Goal: Information Seeking & Learning: Check status

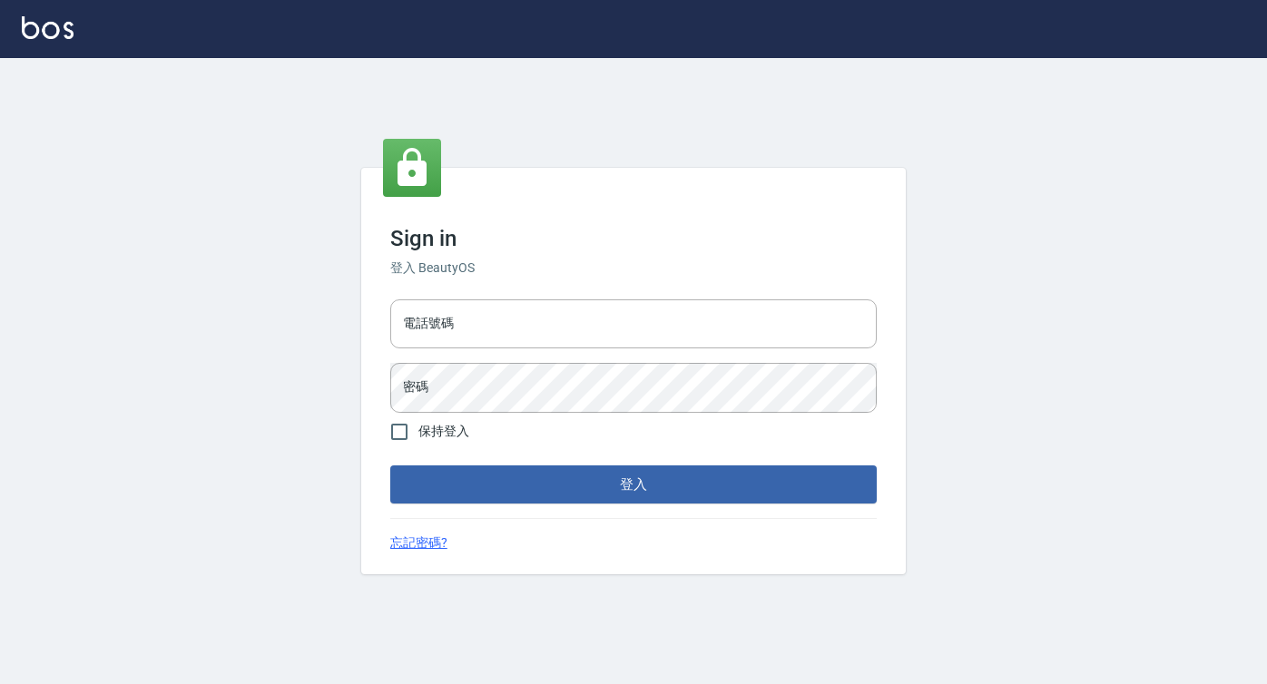
click at [419, 299] on div "電話號碼 電話號碼 密碼 密碼" at bounding box center [633, 355] width 501 height 127
click at [417, 327] on input "電話號碼" at bounding box center [633, 323] width 486 height 49
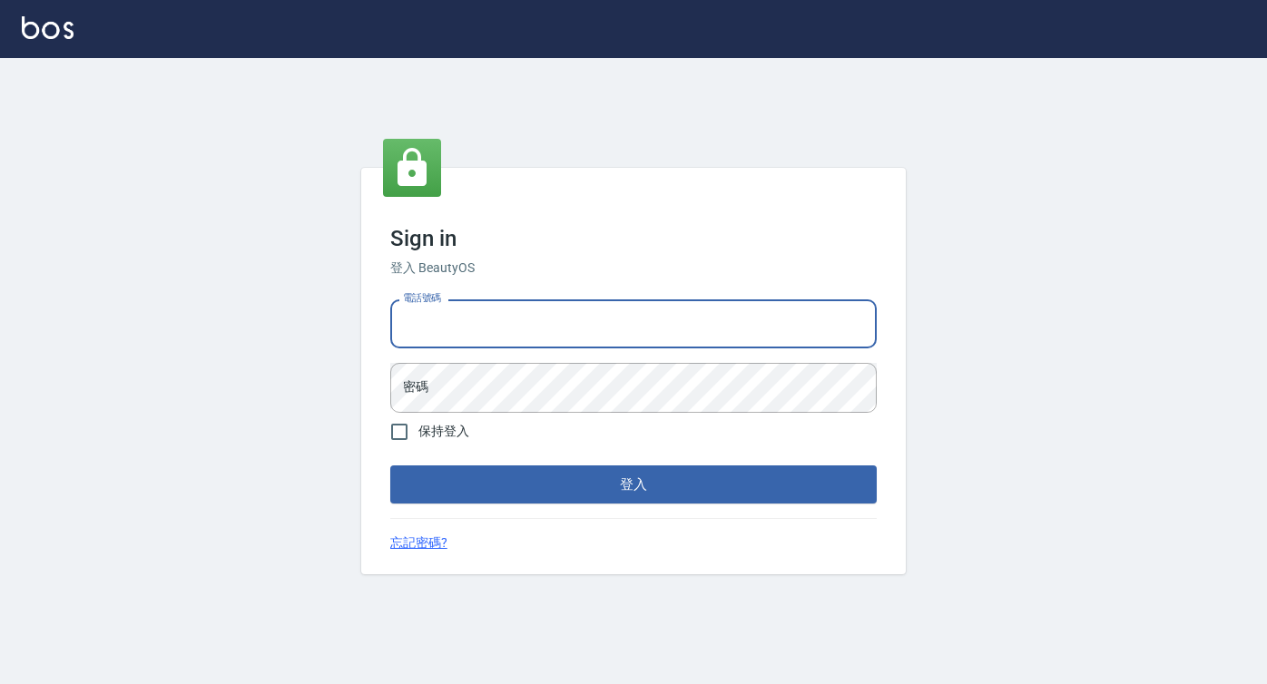
type input "0422271378"
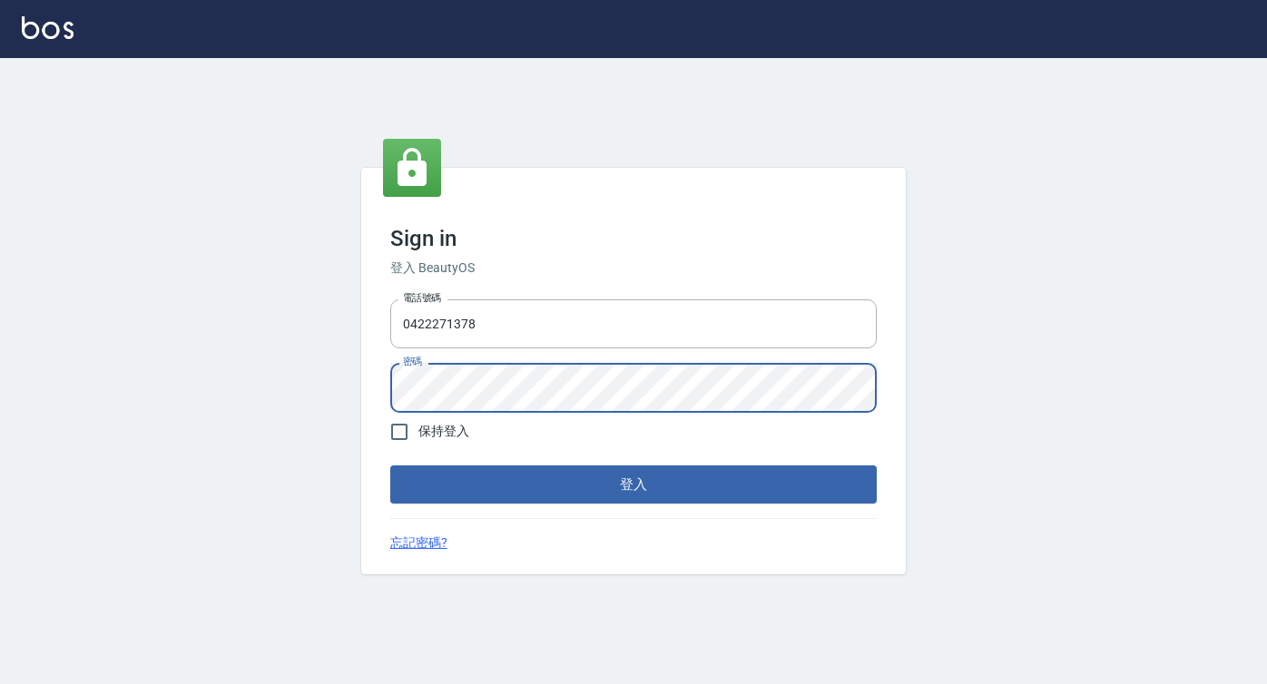
click at [390, 465] on button "登入" at bounding box center [633, 484] width 486 height 38
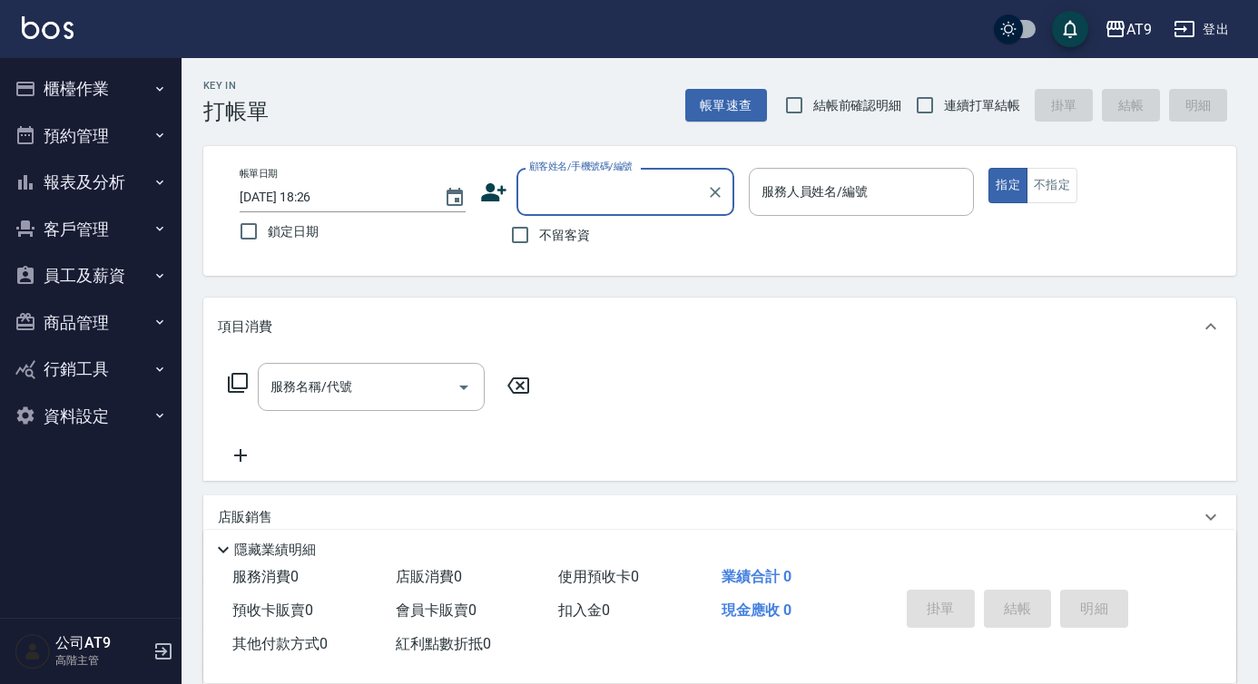
click at [247, 31] on div "AT9 登出" at bounding box center [629, 29] width 1258 height 58
click at [123, 197] on button "報表及分析" at bounding box center [90, 182] width 167 height 47
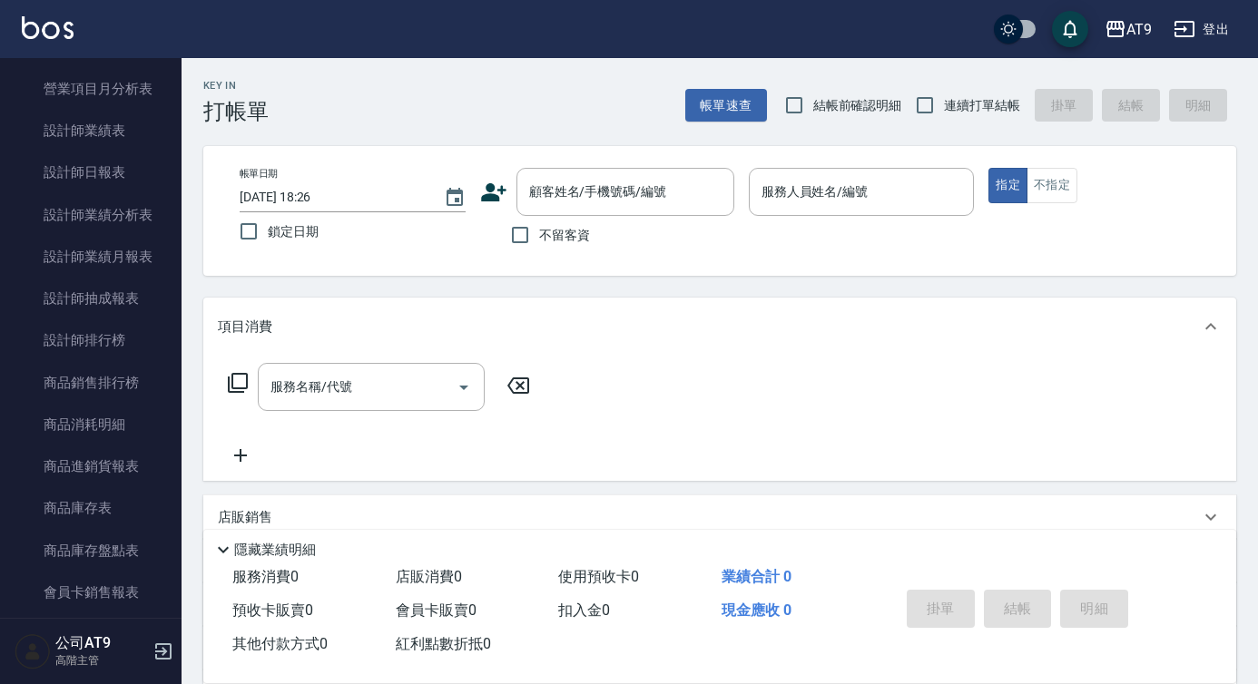
scroll to position [687, 0]
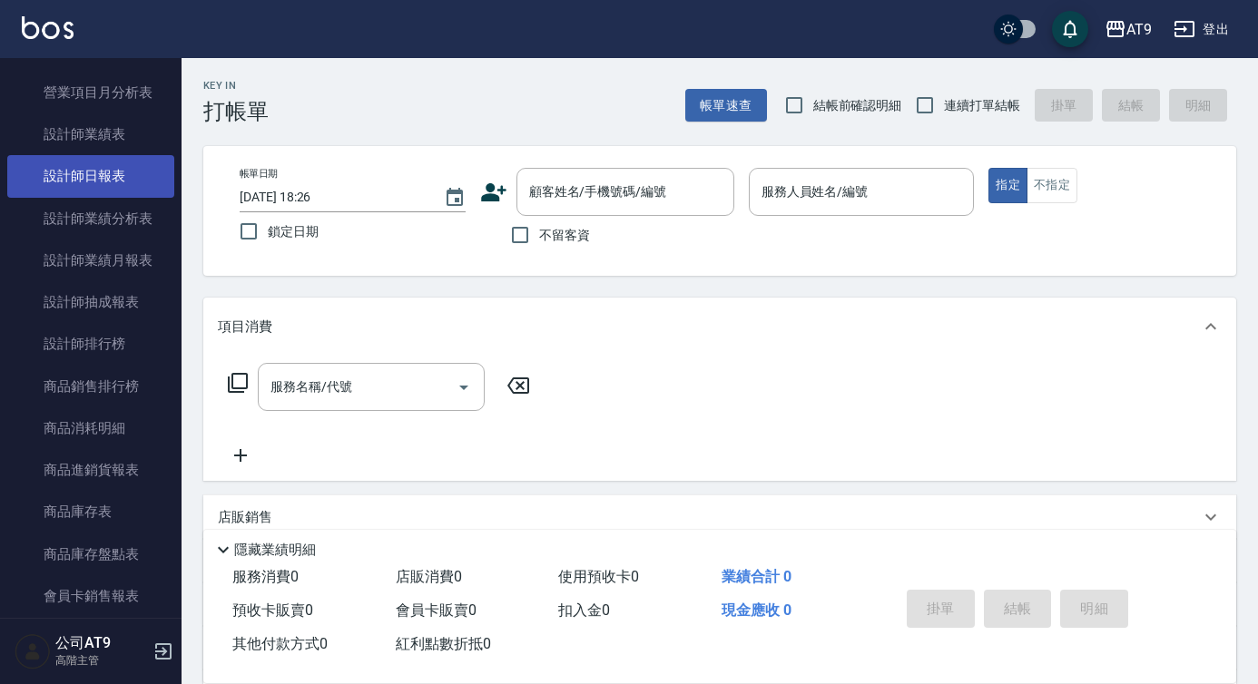
click at [105, 178] on link "設計師日報表" at bounding box center [90, 176] width 167 height 42
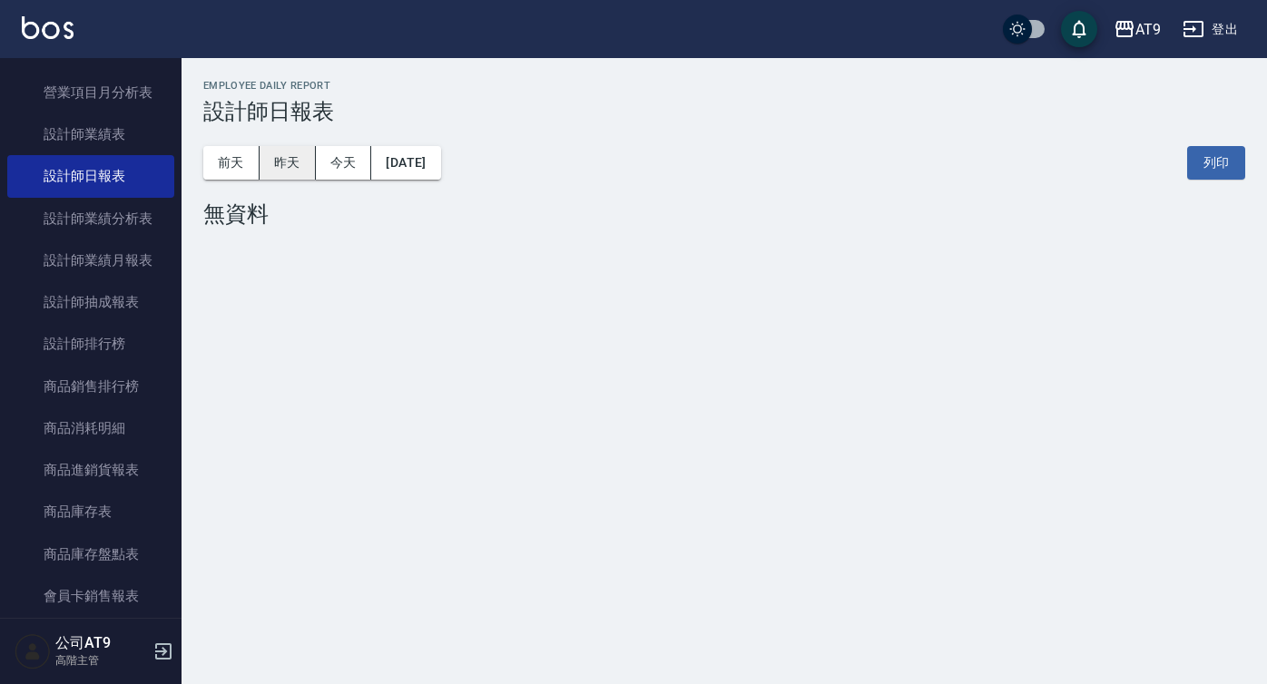
click at [273, 163] on button "昨天" at bounding box center [288, 163] width 56 height 34
